Goal: Information Seeking & Learning: Learn about a topic

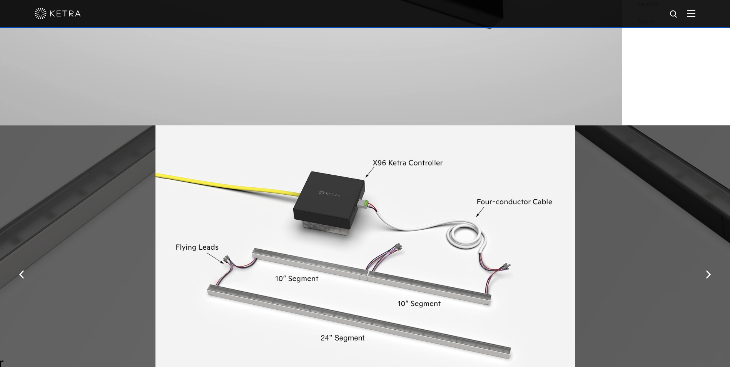
scroll to position [962, 0]
click at [708, 276] on img "button" at bounding box center [708, 275] width 5 height 8
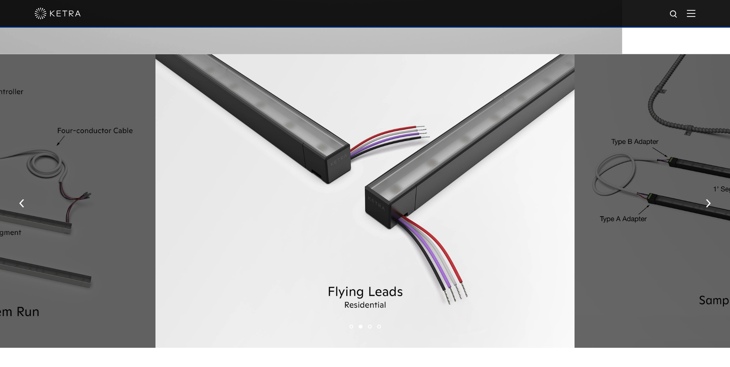
scroll to position [1033, 0]
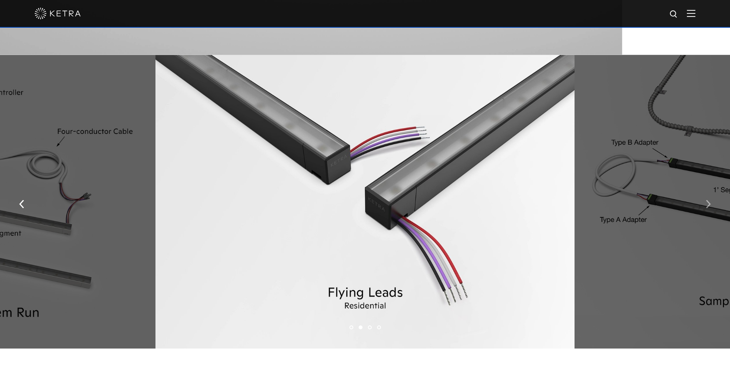
click at [708, 201] on button "button" at bounding box center [708, 204] width 17 height 27
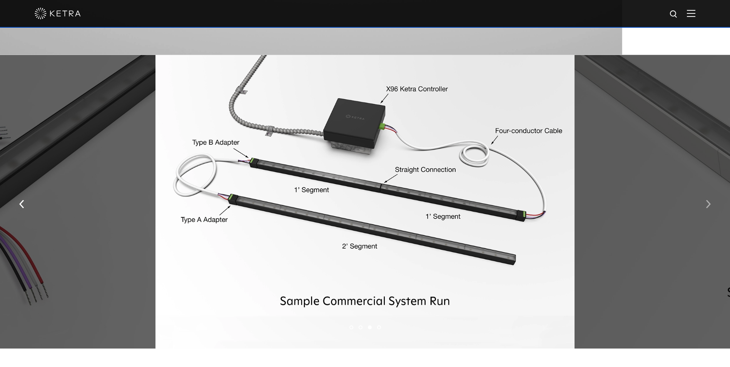
click at [702, 209] on button "button" at bounding box center [708, 204] width 17 height 27
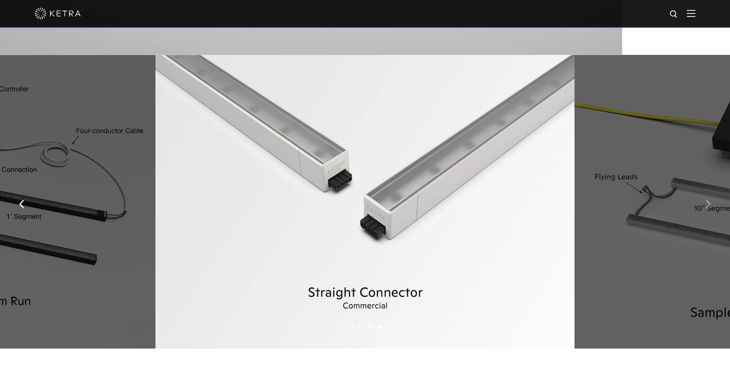
click at [702, 209] on button "button" at bounding box center [708, 204] width 17 height 27
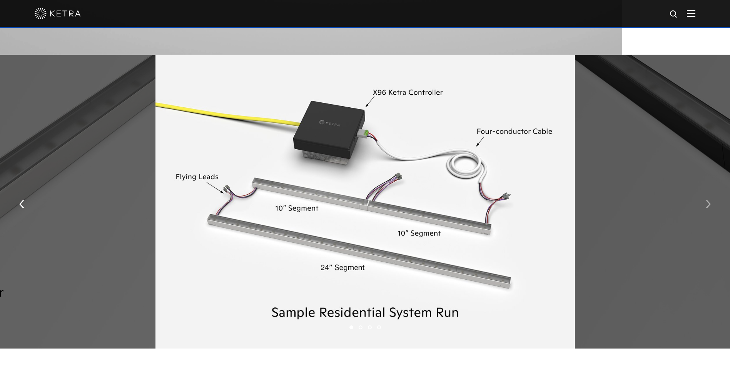
click at [705, 209] on button "button" at bounding box center [708, 204] width 17 height 27
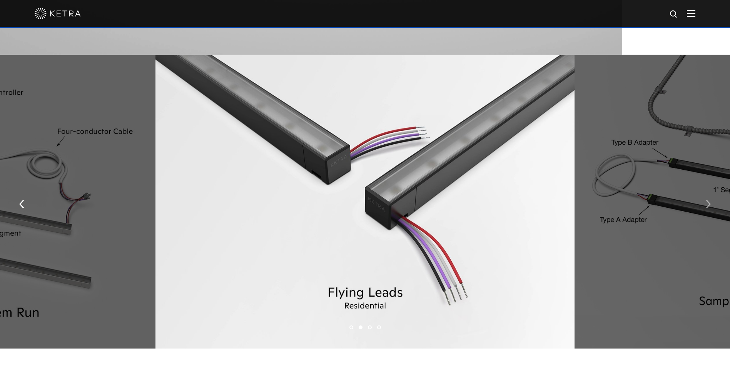
click at [710, 204] on img "button" at bounding box center [708, 204] width 5 height 8
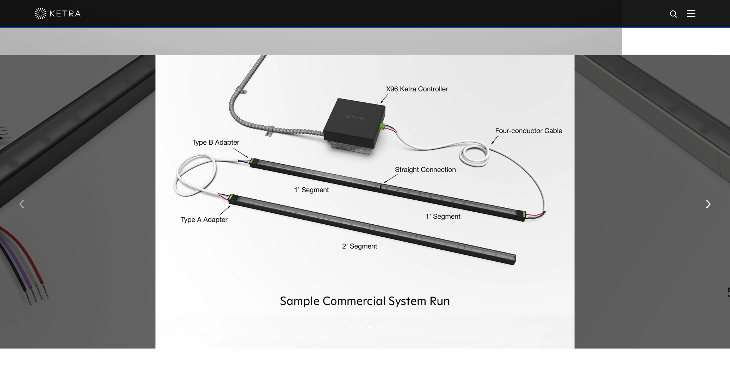
click at [24, 211] on button "button" at bounding box center [21, 204] width 17 height 27
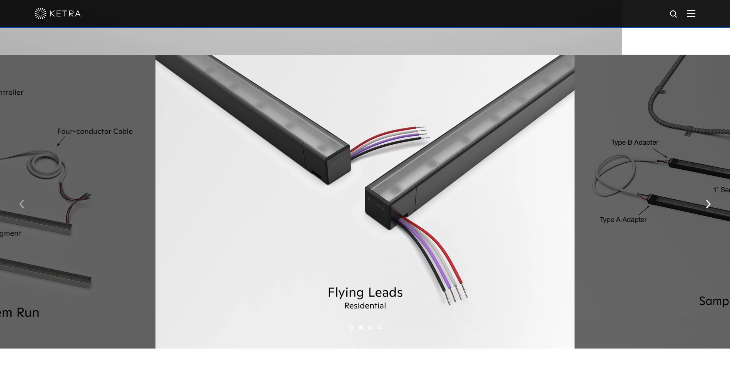
click at [24, 211] on button "button" at bounding box center [21, 204] width 17 height 27
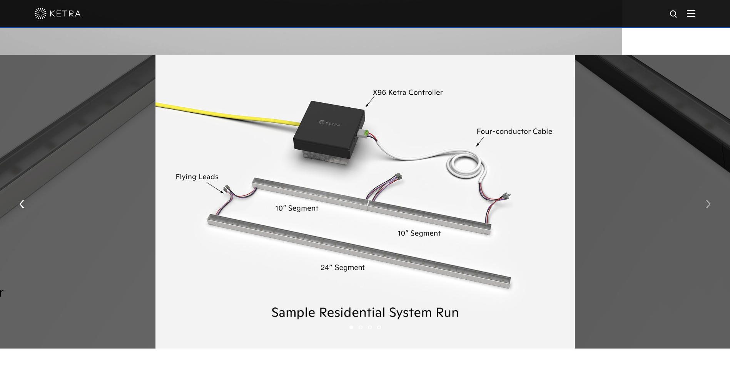
click at [707, 206] on img "button" at bounding box center [708, 204] width 5 height 8
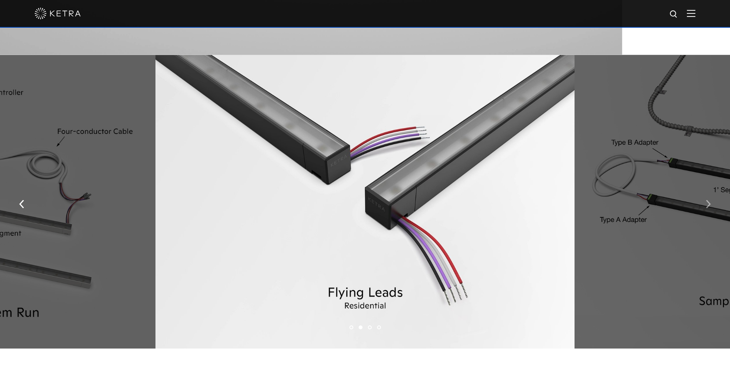
click at [707, 206] on img "button" at bounding box center [708, 204] width 5 height 8
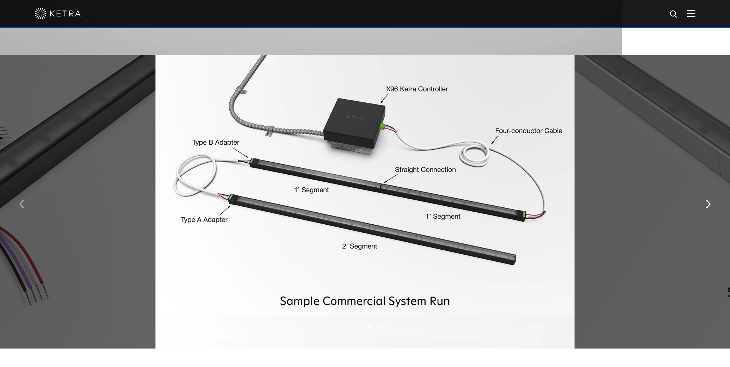
click at [22, 208] on img "button" at bounding box center [21, 204] width 5 height 8
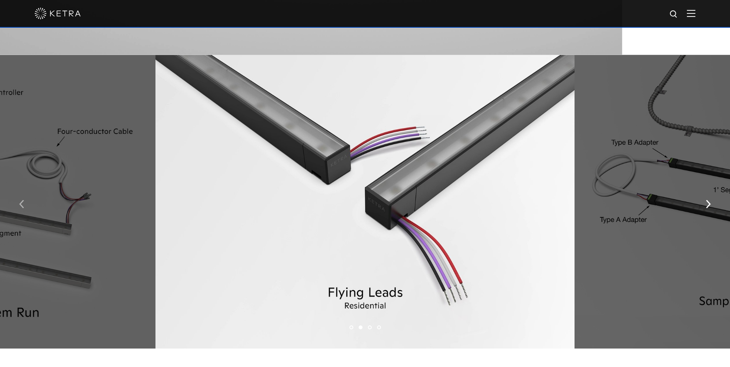
click at [21, 205] on img "button" at bounding box center [21, 204] width 5 height 8
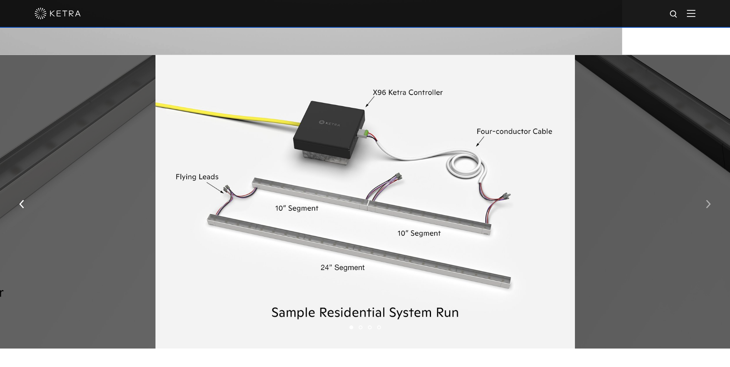
click at [707, 209] on img "button" at bounding box center [708, 204] width 5 height 8
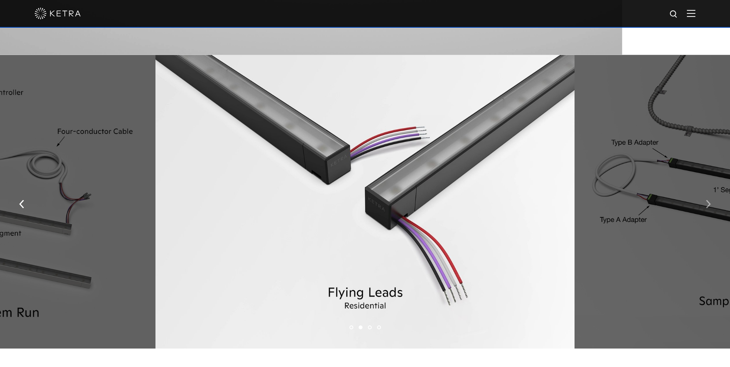
click at [707, 209] on img "button" at bounding box center [708, 204] width 5 height 8
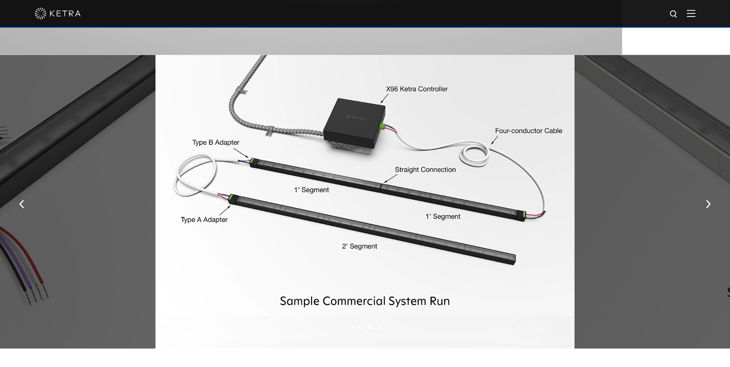
drag, startPoint x: 349, startPoint y: 6, endPoint x: 271, endPoint y: 191, distance: 200.4
